Goal: Go to known website: Go to known website

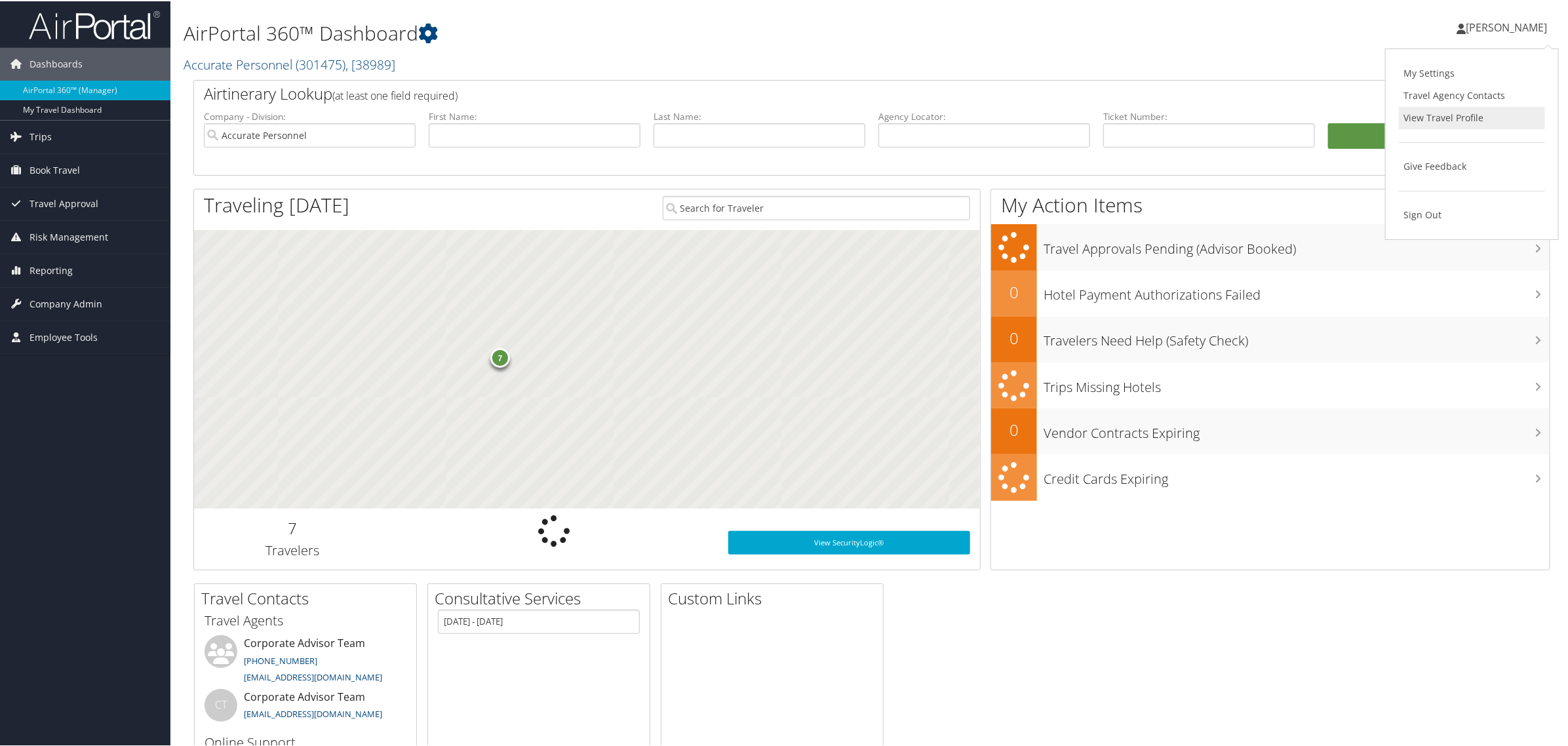
click at [1414, 118] on link "View Travel Profile" at bounding box center [1471, 116] width 146 height 22
